Goal: Find contact information: Find contact information

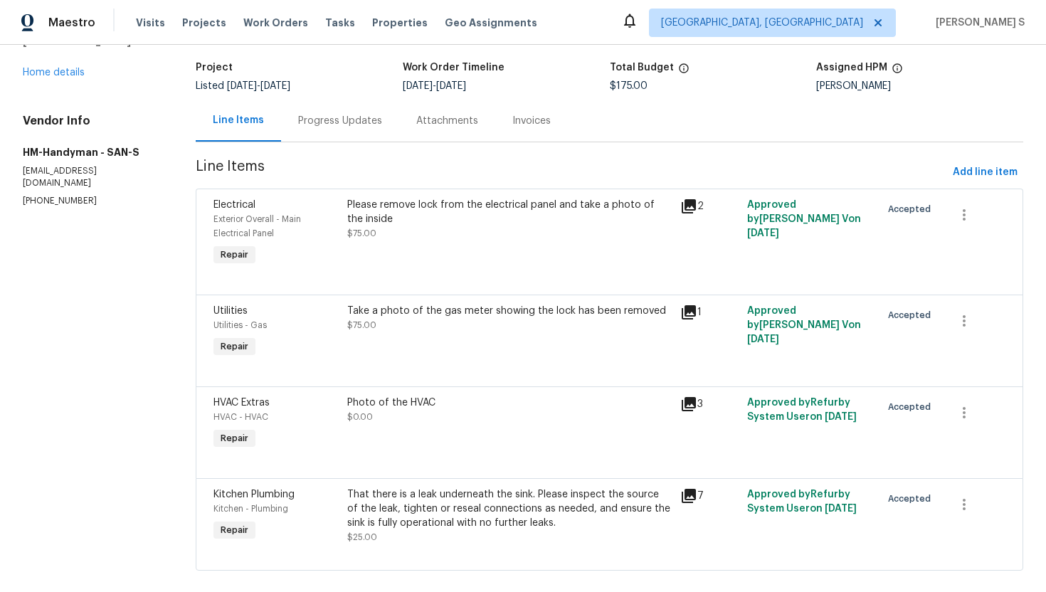
scroll to position [85, 0]
click at [687, 309] on icon at bounding box center [689, 311] width 14 height 14
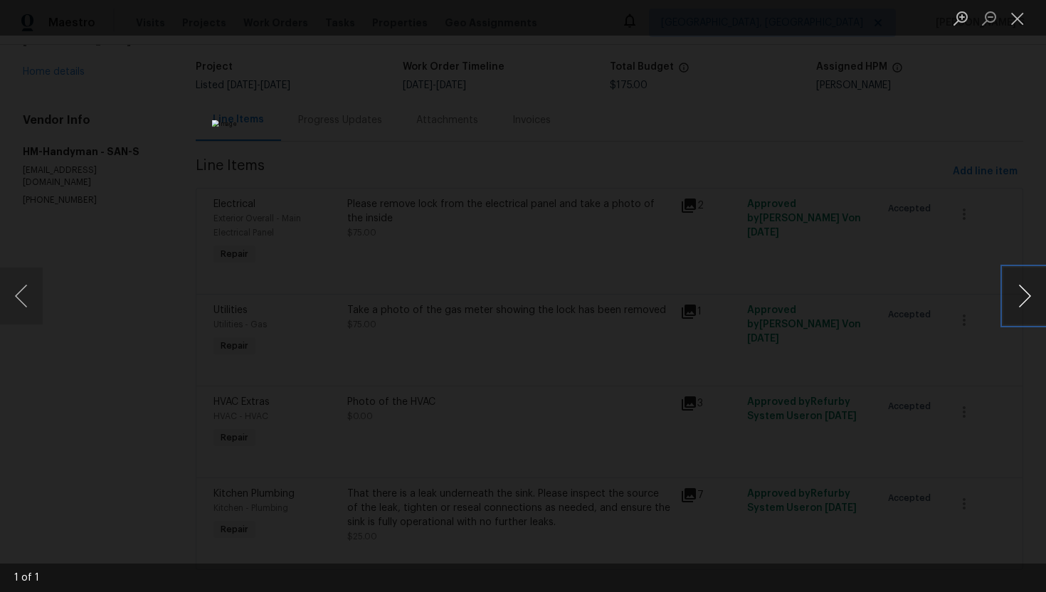
click at [1027, 302] on button "Next image" at bounding box center [1024, 296] width 43 height 57
click at [571, 287] on img "Lightbox" at bounding box center [523, 296] width 622 height 352
click at [571, 288] on img "Lightbox" at bounding box center [523, 296] width 622 height 352
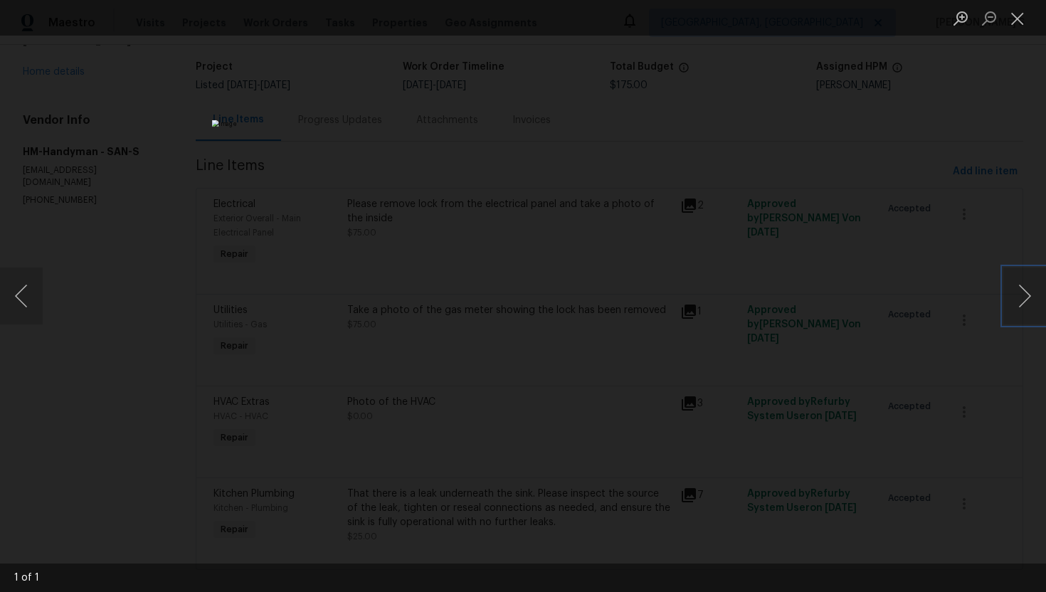
click at [571, 288] on img "Lightbox" at bounding box center [523, 296] width 622 height 352
click at [1023, 19] on button "Close lightbox" at bounding box center [1017, 18] width 28 height 25
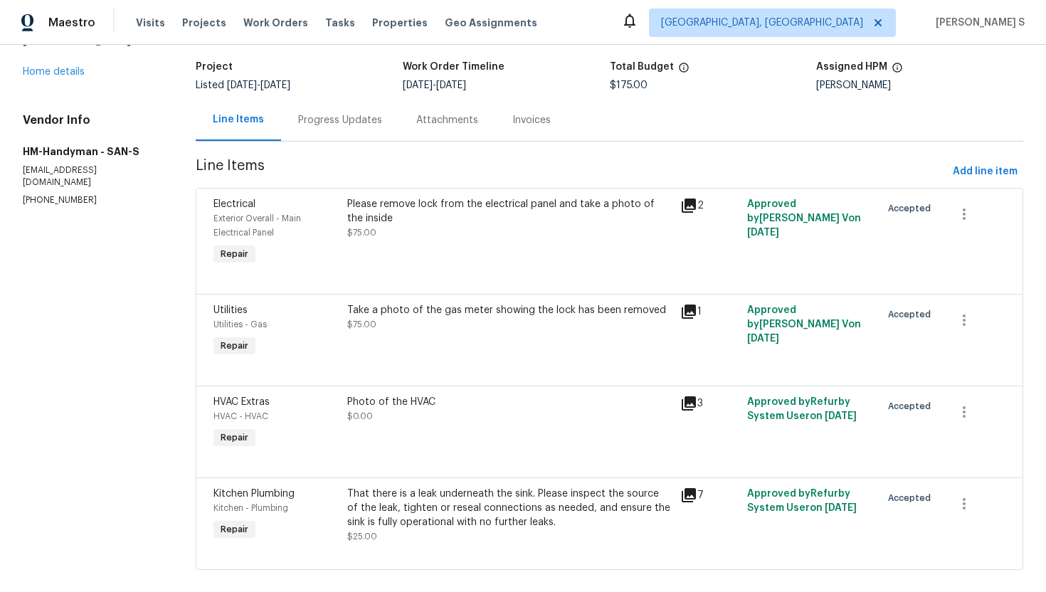
click at [690, 200] on icon at bounding box center [689, 205] width 14 height 14
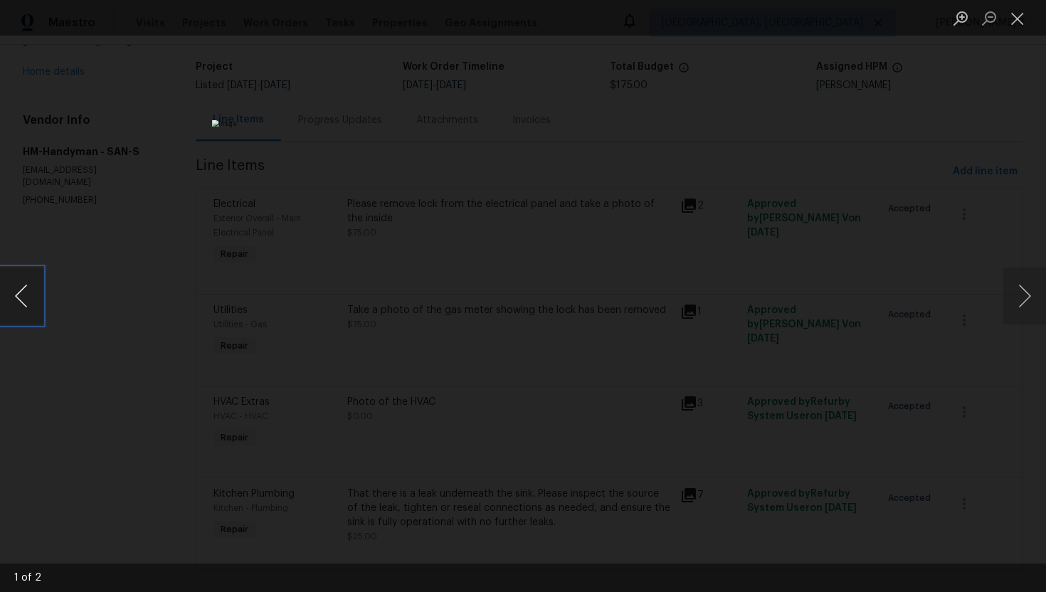
click at [29, 307] on button "Previous image" at bounding box center [21, 296] width 43 height 57
click at [390, 241] on img "Lightbox" at bounding box center [523, 296] width 622 height 352
click at [28, 302] on button "Previous image" at bounding box center [21, 296] width 43 height 57
click at [1031, 301] on button "Next image" at bounding box center [1024, 296] width 43 height 57
click at [1020, 16] on button "Close lightbox" at bounding box center [1017, 18] width 28 height 25
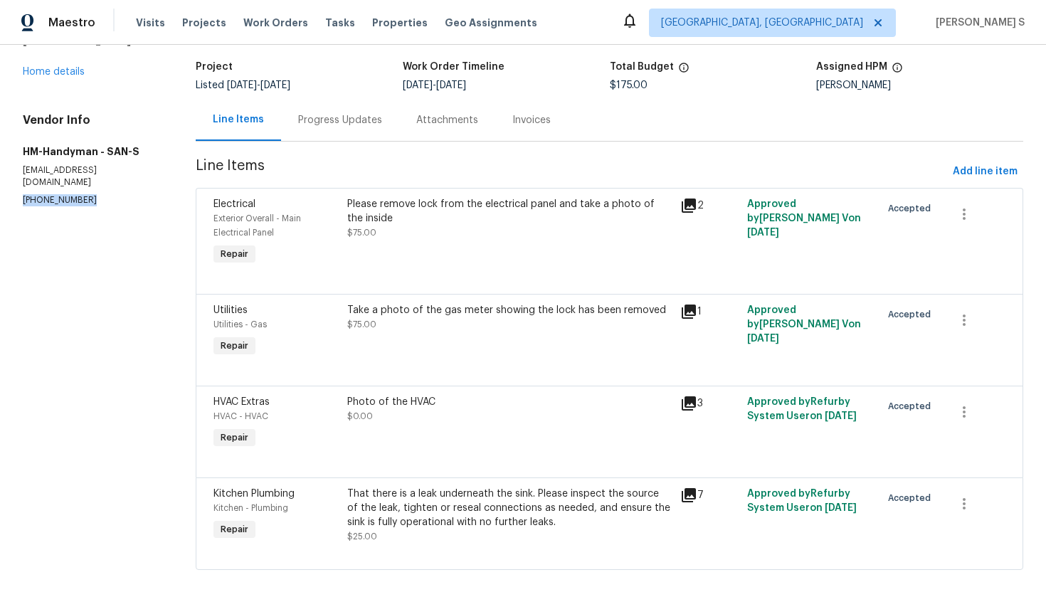
drag, startPoint x: 98, startPoint y: 189, endPoint x: 21, endPoint y: 188, distance: 77.6
click at [21, 188] on div "All work orders [STREET_ADDRESS] Home details Vendor Info HM-Handyman - SAN-S […" at bounding box center [523, 284] width 1046 height 650
click at [75, 219] on section "All work orders [STREET_ADDRESS] Home details Vendor Info HM-Handyman - SAN-S […" at bounding box center [92, 284] width 139 height 605
drag, startPoint x: 99, startPoint y: 181, endPoint x: 18, endPoint y: 181, distance: 80.4
click at [18, 181] on div "All work orders [STREET_ADDRESS] Home details Vendor Info HM-Handyman - SAN-S […" at bounding box center [523, 284] width 1046 height 650
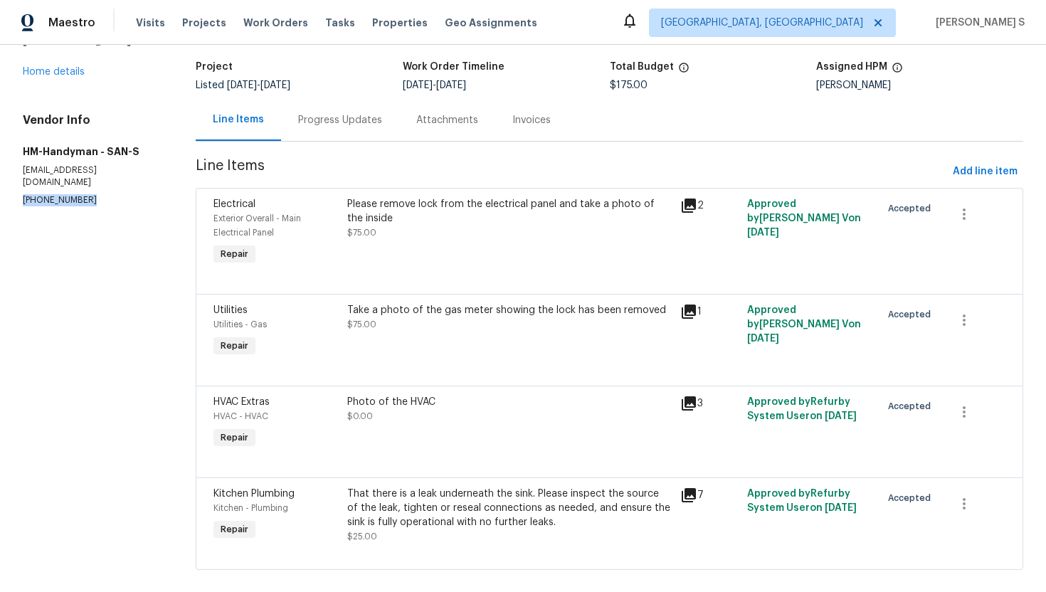
drag, startPoint x: 95, startPoint y: 191, endPoint x: 21, endPoint y: 186, distance: 74.2
click at [21, 186] on div "All work orders [STREET_ADDRESS] Home details Vendor Info HM-Handyman - SAN-S […" at bounding box center [523, 284] width 1046 height 650
copy p "[PHONE_NUMBER]"
click at [128, 206] on section "All work orders [STREET_ADDRESS] Home details Vendor Info HM-Handyman - SAN-S […" at bounding box center [92, 284] width 139 height 605
drag, startPoint x: 96, startPoint y: 193, endPoint x: 21, endPoint y: 191, distance: 74.7
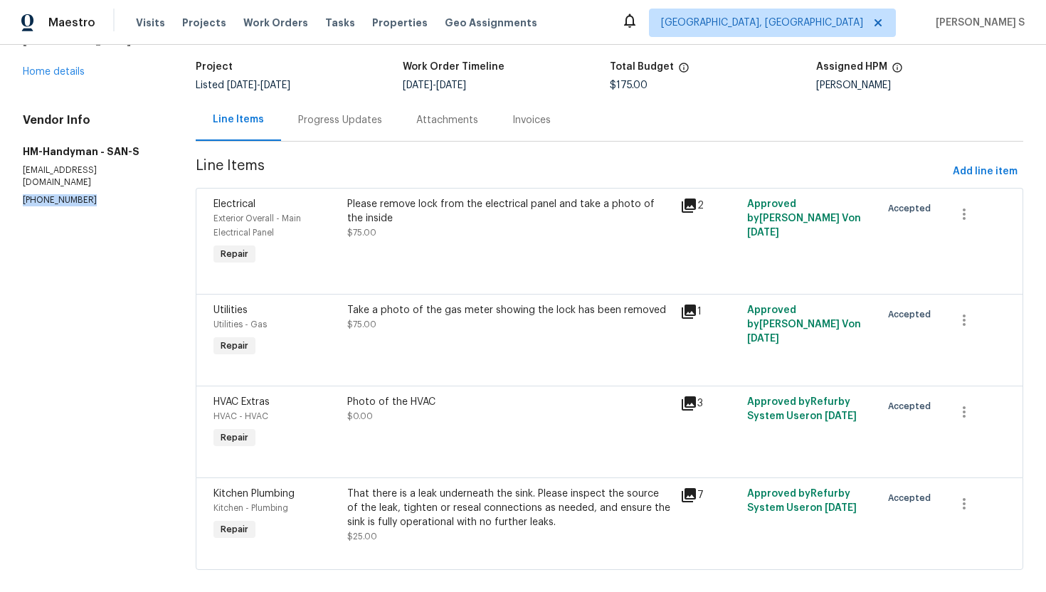
click at [21, 191] on div "All work orders [STREET_ADDRESS] Home details Vendor Info HM-Handyman - SAN-S […" at bounding box center [523, 284] width 1046 height 650
copy p "[PHONE_NUMBER]"
